Goal: Task Accomplishment & Management: Use online tool/utility

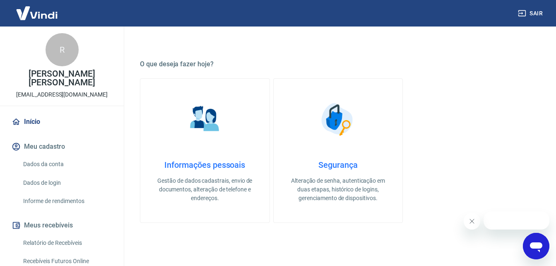
scroll to position [41, 0]
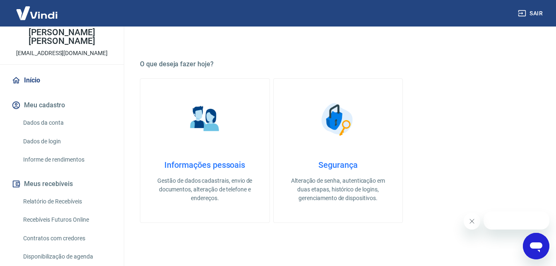
click at [83, 217] on link "Recebíveis Futuros Online" at bounding box center [67, 219] width 94 height 17
